Goal: Find specific page/section: Find specific page/section

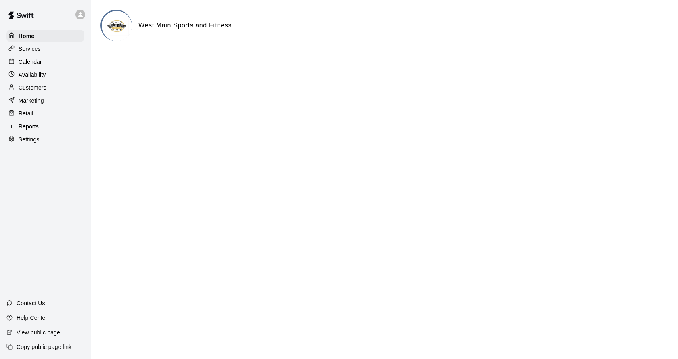
click at [39, 87] on p "Customers" at bounding box center [33, 88] width 28 height 8
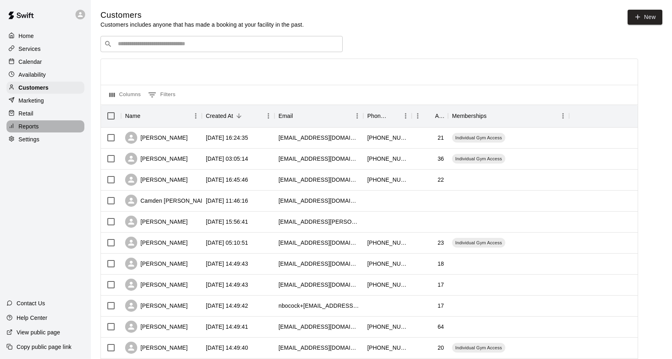
click at [25, 128] on p "Reports" at bounding box center [29, 126] width 20 height 8
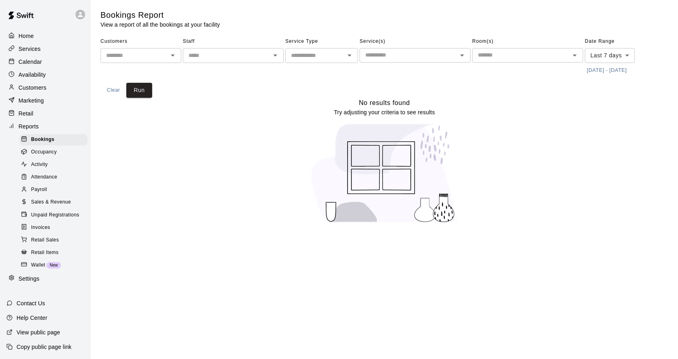
click at [44, 206] on span "Sales & Revenue" at bounding box center [51, 202] width 40 height 8
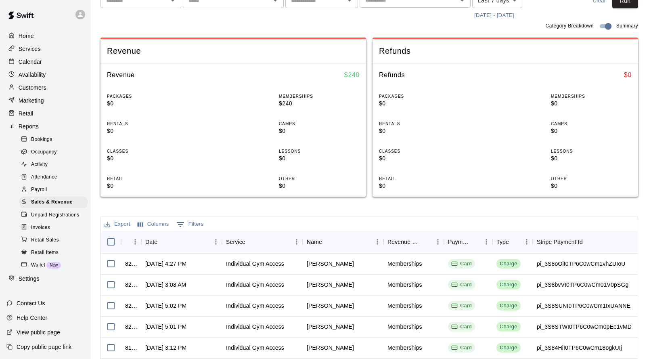
scroll to position [121, 0]
